Goal: Navigation & Orientation: Find specific page/section

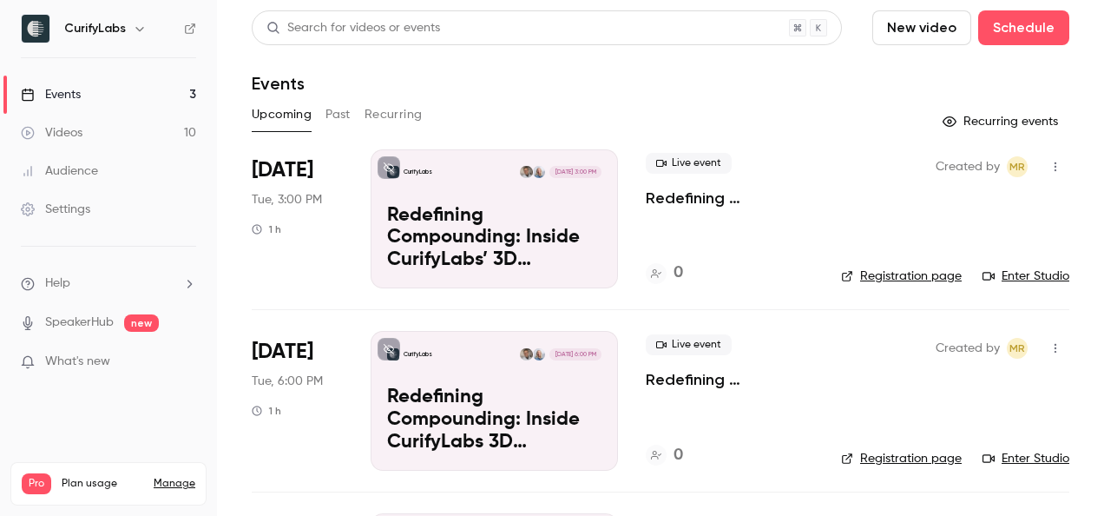
click at [118, 26] on h6 "CurifyLabs" at bounding box center [95, 28] width 62 height 17
click at [84, 89] on link "Events 3" at bounding box center [108, 95] width 217 height 38
click at [134, 28] on icon "button" at bounding box center [140, 29] width 14 height 14
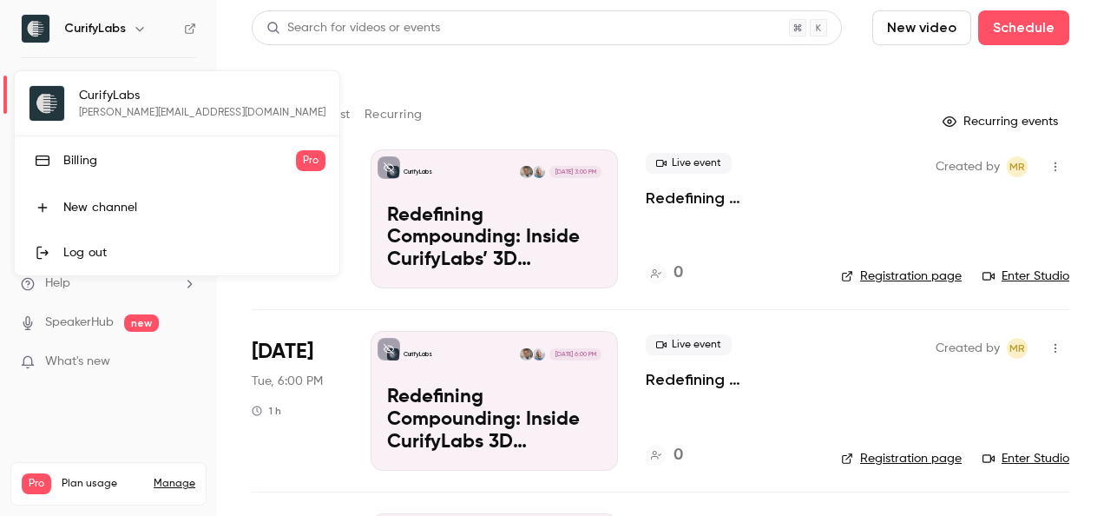
click at [709, 40] on div at bounding box center [552, 258] width 1104 height 516
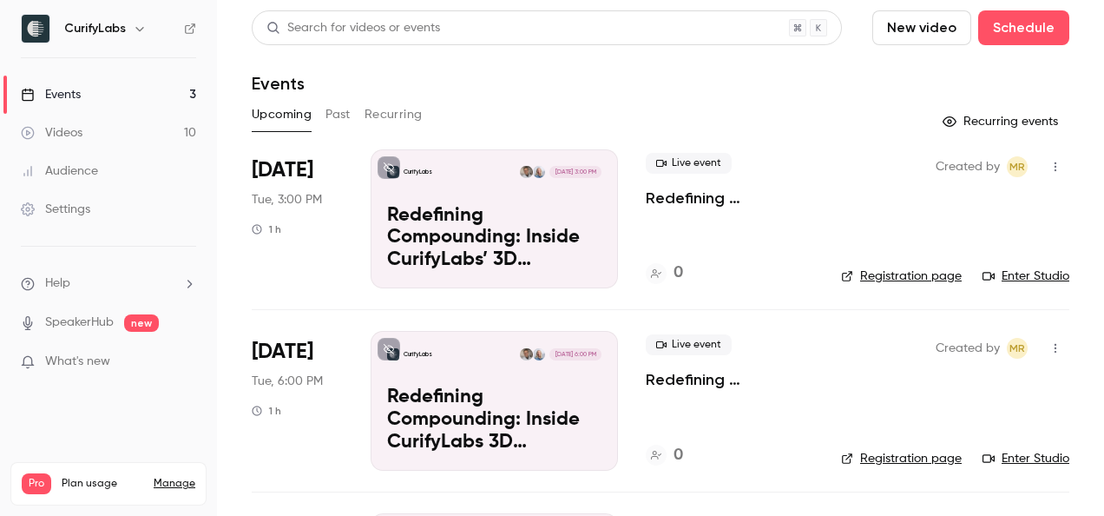
click at [89, 215] on div "Settings" at bounding box center [55, 209] width 69 height 17
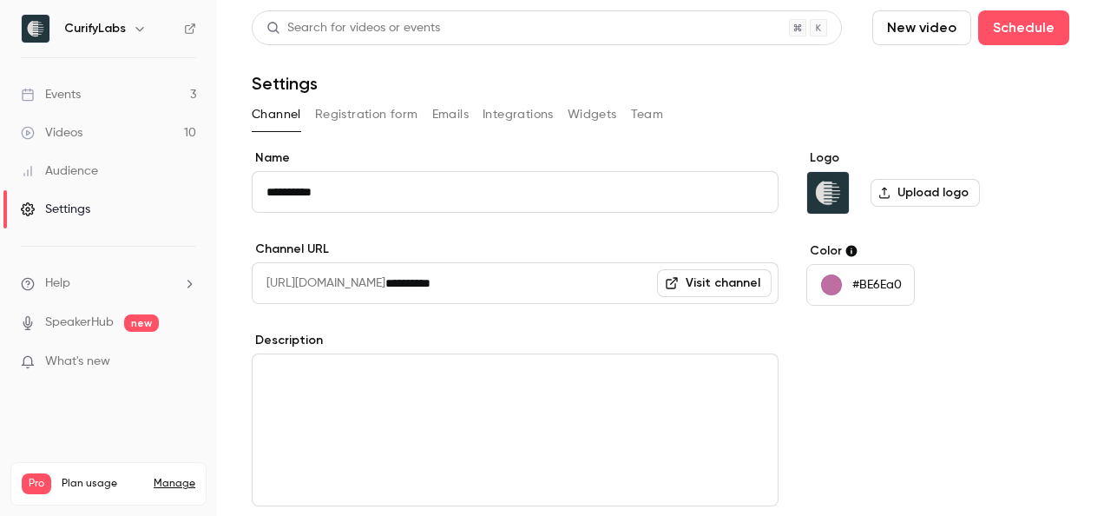
click at [80, 101] on div "Events" at bounding box center [51, 94] width 60 height 17
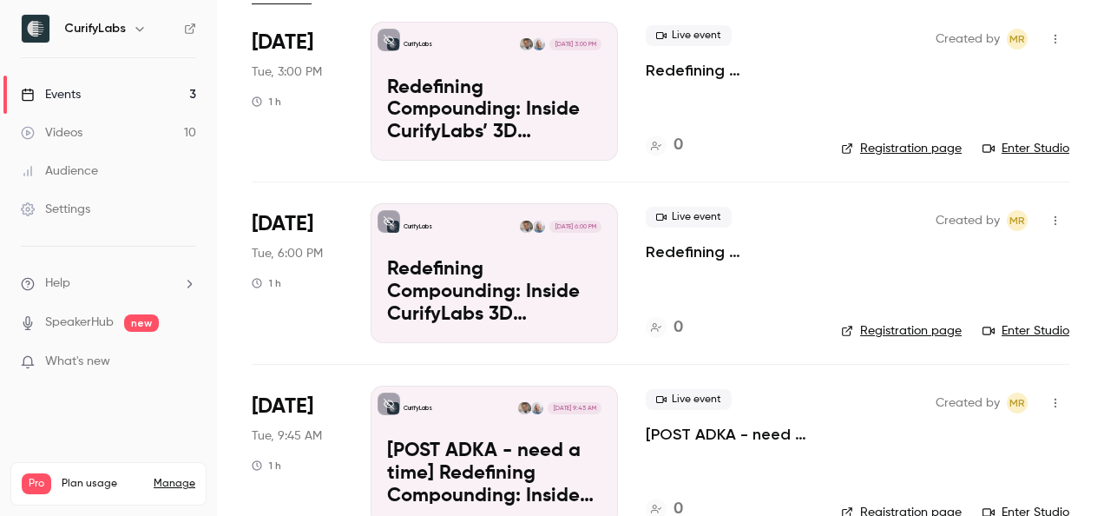
scroll to position [129, 0]
